Goal: Information Seeking & Learning: Learn about a topic

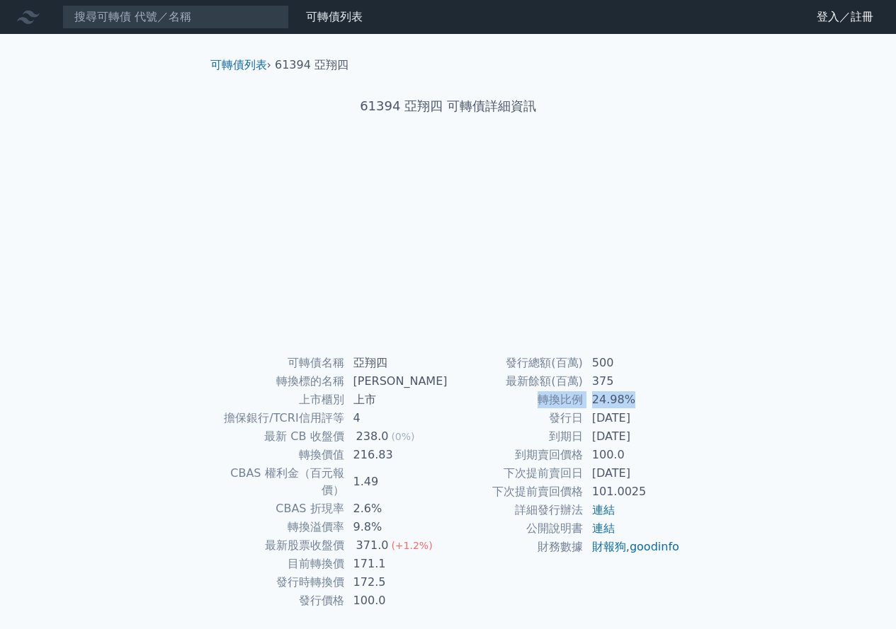
drag, startPoint x: 637, startPoint y: 402, endPoint x: 537, endPoint y: 402, distance: 99.1
click at [537, 290] on tr "轉換比例 24.98%" at bounding box center [564, 400] width 232 height 18
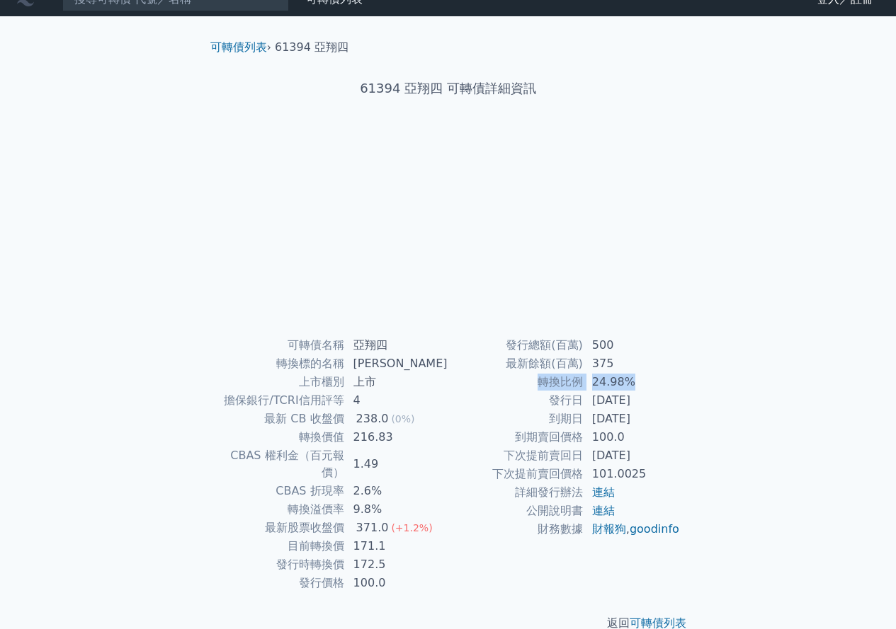
scroll to position [26, 0]
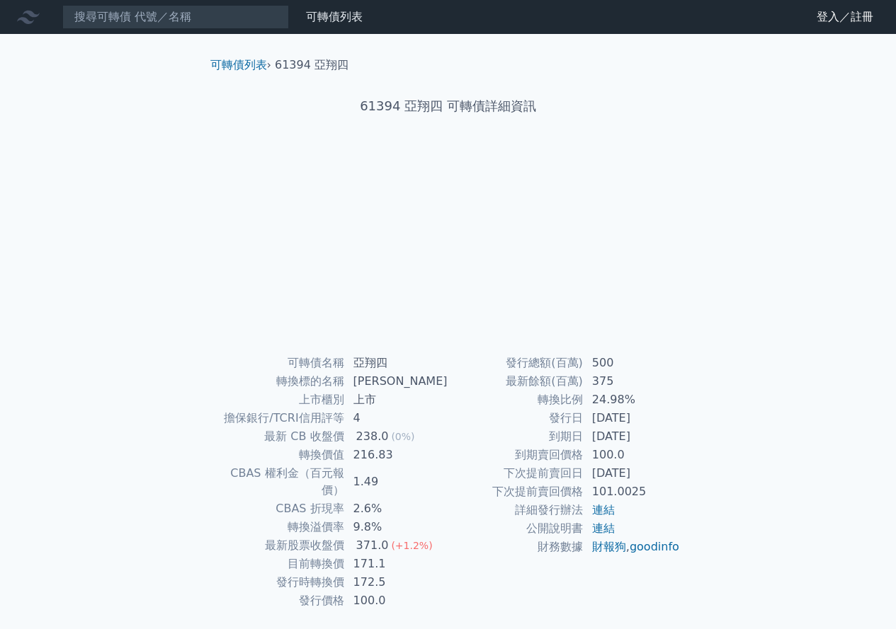
scroll to position [26, 0]
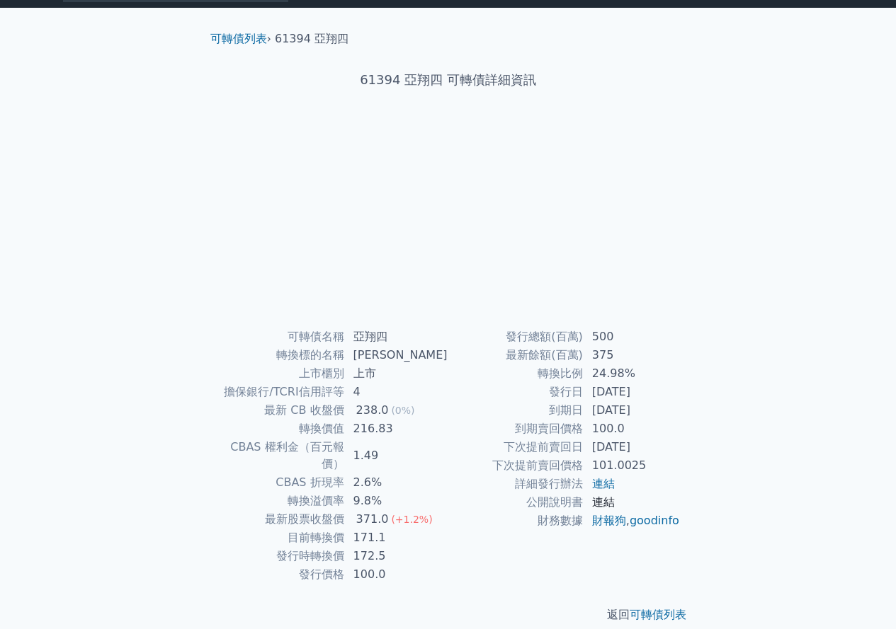
click at [605, 501] on link "連結" at bounding box center [603, 502] width 23 height 13
click at [612, 522] on link "財報狗" at bounding box center [609, 520] width 34 height 13
